Goal: Information Seeking & Learning: Find specific fact

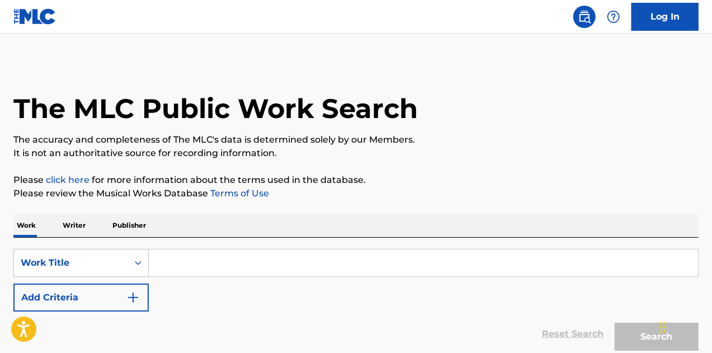
click at [201, 251] on input "Search Form" at bounding box center [423, 263] width 549 height 27
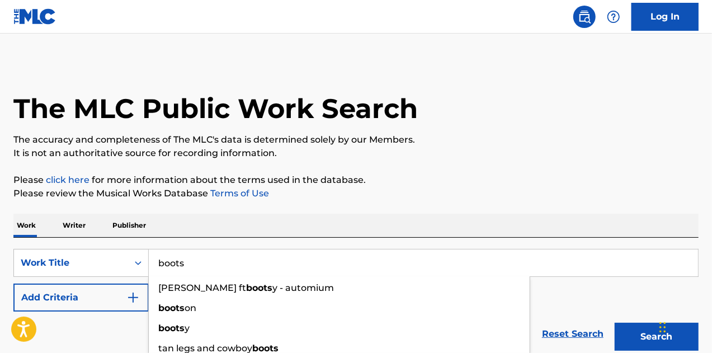
type input "boots"
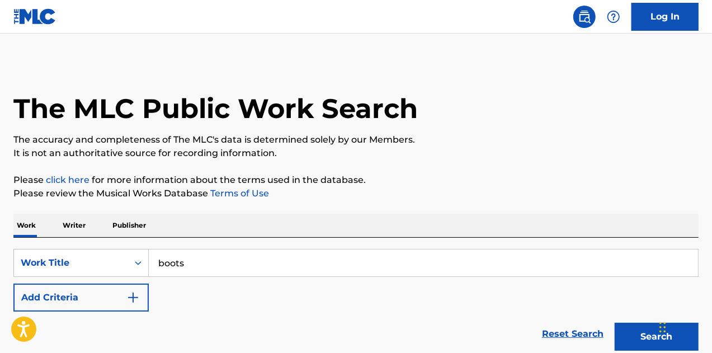
click at [329, 209] on div "The MLC Public Work Search The accuracy and completeness of The MLC's data is d…" at bounding box center [356, 227] width 712 height 330
click at [139, 298] on button "Add Criteria" at bounding box center [80, 298] width 135 height 28
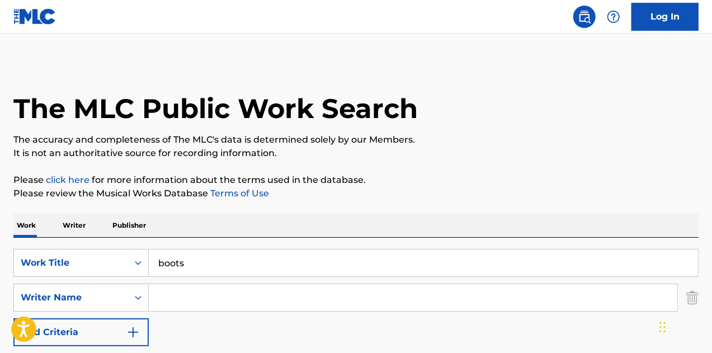
click at [181, 299] on input "Search Form" at bounding box center [413, 297] width 529 height 27
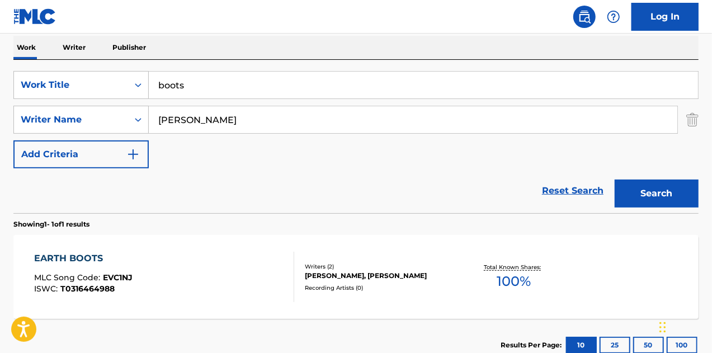
scroll to position [179, 0]
click at [181, 116] on input "[PERSON_NAME]" at bounding box center [413, 119] width 529 height 27
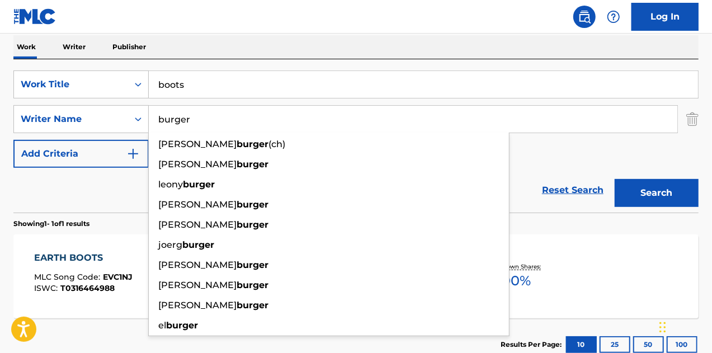
click at [615, 179] on button "Search" at bounding box center [657, 193] width 84 height 28
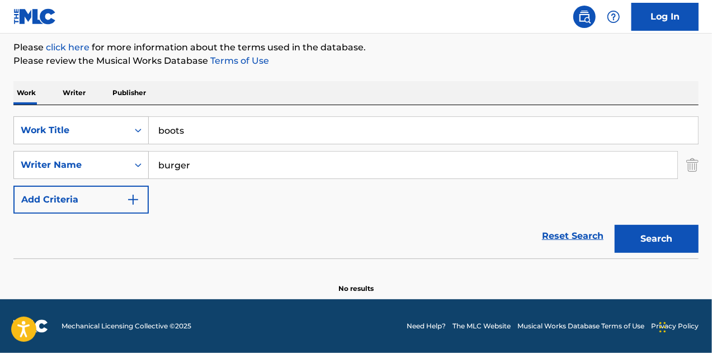
scroll to position [132, 0]
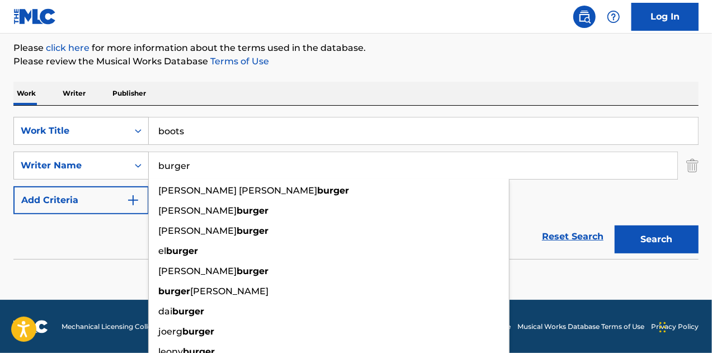
click at [545, 209] on div "SearchWithCriteriad09978fa-5e44-4ecf-ab5c-37fe73e2801f Work Title boots SearchW…" at bounding box center [355, 165] width 685 height 97
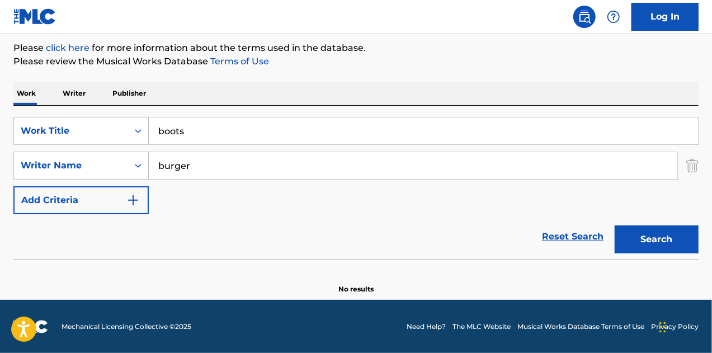
click at [267, 167] on input "burger" at bounding box center [413, 165] width 529 height 27
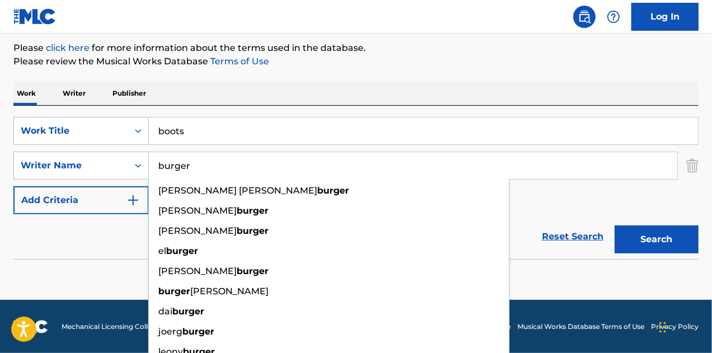
click at [267, 167] on input "burger" at bounding box center [413, 165] width 529 height 27
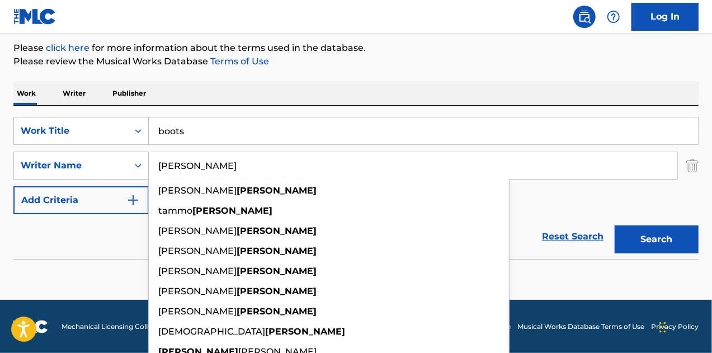
type input "[PERSON_NAME]"
click at [615, 226] on button "Search" at bounding box center [657, 240] width 84 height 28
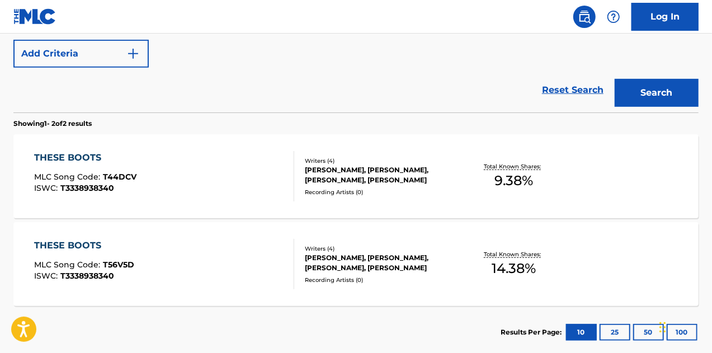
scroll to position [278, 0]
click at [368, 175] on div "[PERSON_NAME], [PERSON_NAME], [PERSON_NAME], [PERSON_NAME]" at bounding box center [381, 176] width 152 height 20
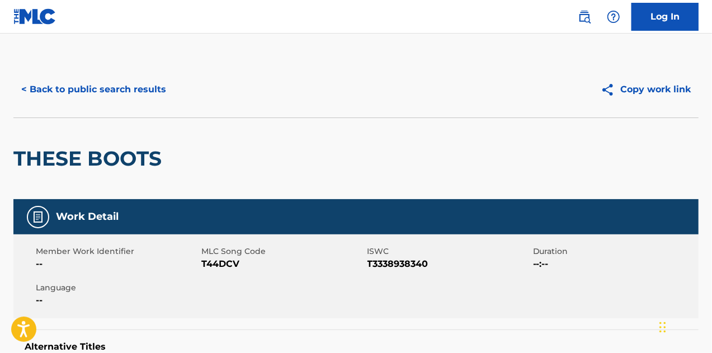
click at [226, 264] on span "T44DCV" at bounding box center [282, 263] width 163 height 13
copy span "T44DCV"
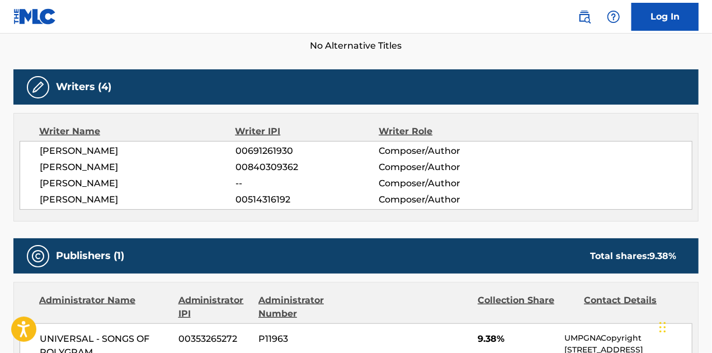
scroll to position [323, 0]
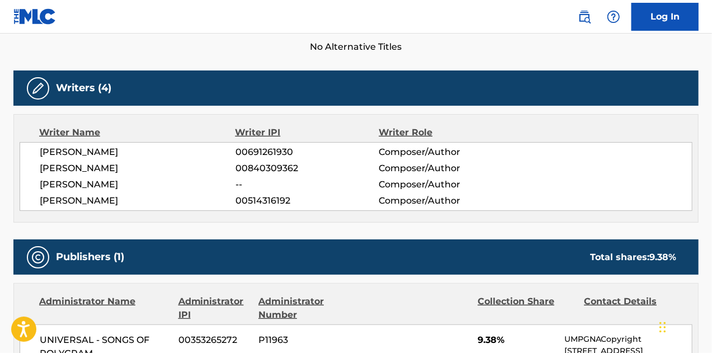
click at [108, 153] on span "[PERSON_NAME]" at bounding box center [138, 151] width 196 height 13
copy span "[PERSON_NAME]"
